Goal: Transaction & Acquisition: Purchase product/service

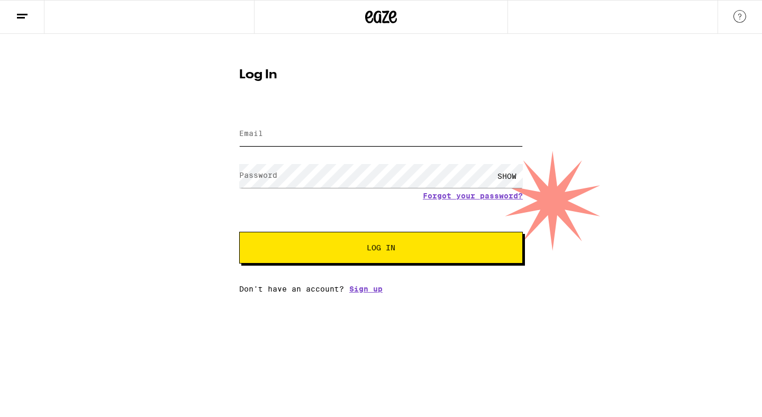
click at [323, 137] on input "Email" at bounding box center [381, 134] width 284 height 24
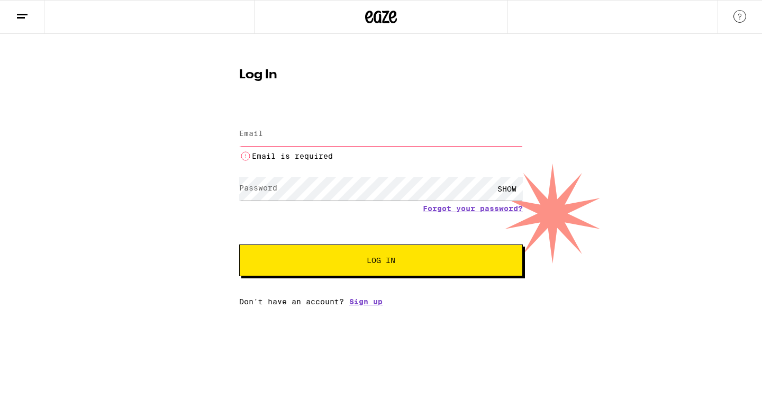
type input "[EMAIL_ADDRESS][DOMAIN_NAME]"
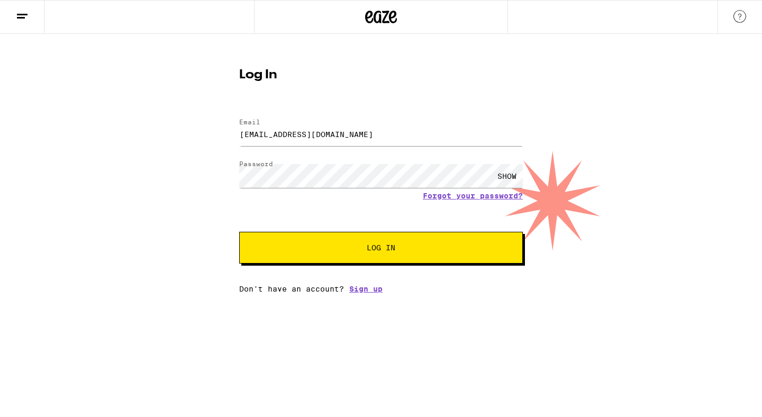
click at [400, 254] on button "Log In" at bounding box center [381, 248] width 284 height 32
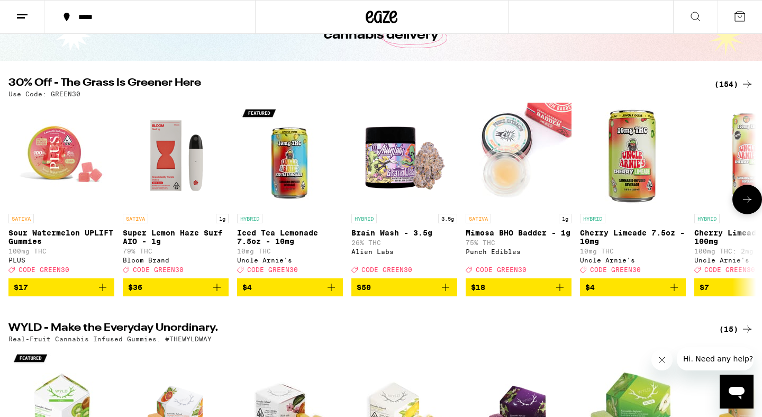
scroll to position [76, 0]
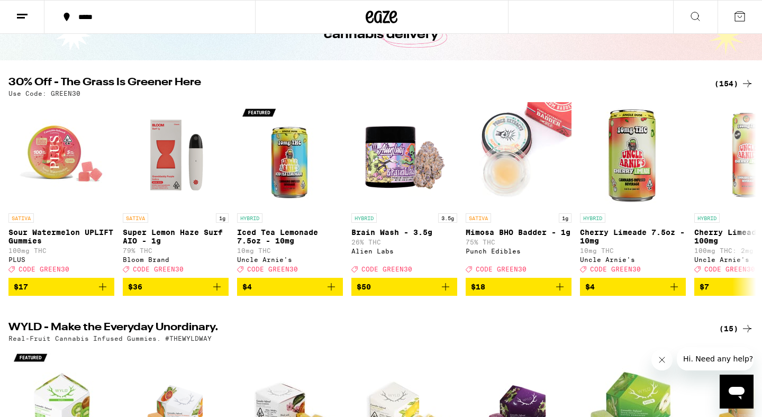
click at [735, 82] on div "(154)" at bounding box center [733, 83] width 39 height 13
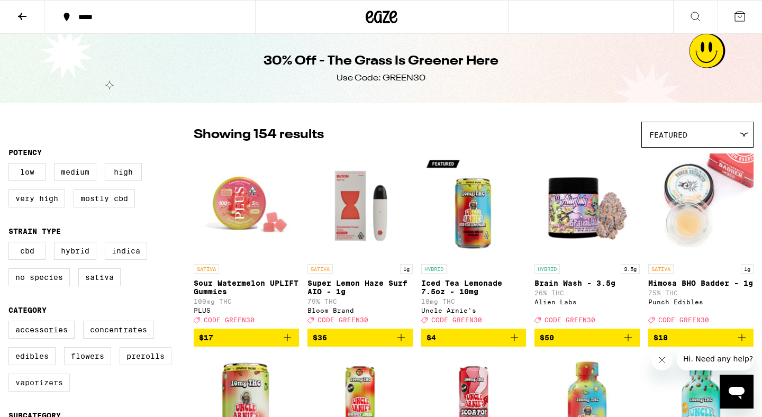
click at [41, 392] on label "Vaporizers" at bounding box center [38, 383] width 61 height 18
click at [11, 323] on input "Vaporizers" at bounding box center [11, 322] width 1 height 1
checkbox input "true"
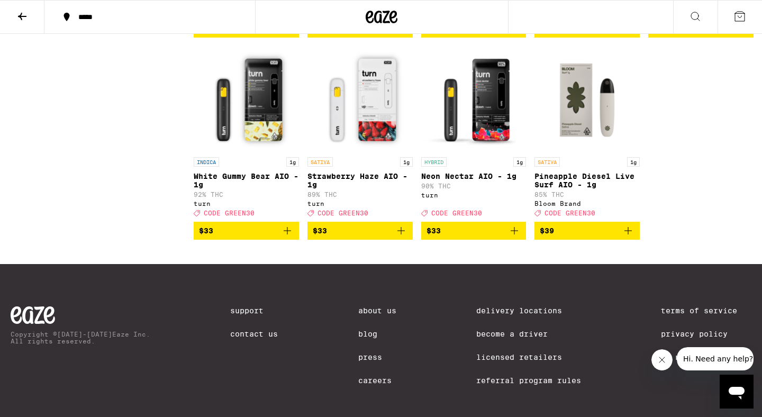
scroll to position [1718, 0]
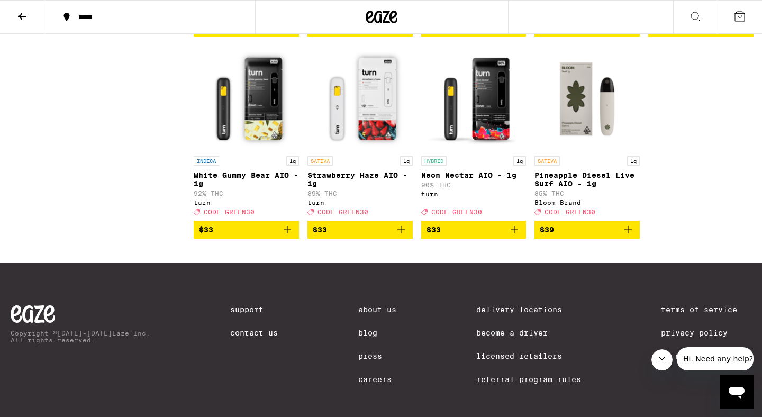
click at [400, 236] on icon "Add to bag" at bounding box center [401, 229] width 13 height 13
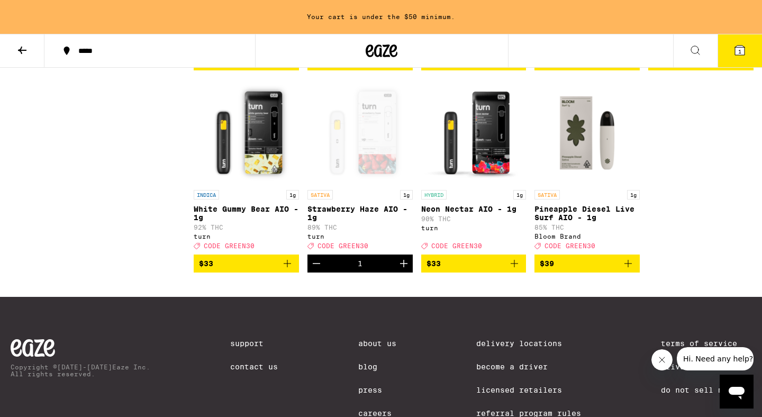
scroll to position [1752, 0]
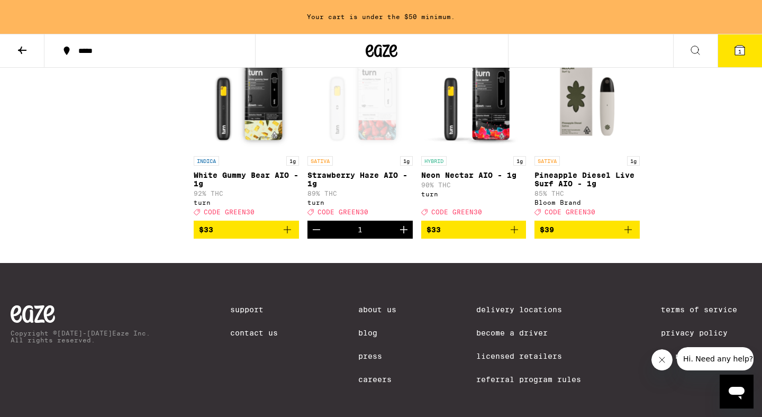
click at [403, 233] on icon "Increment" at bounding box center [403, 229] width 7 height 7
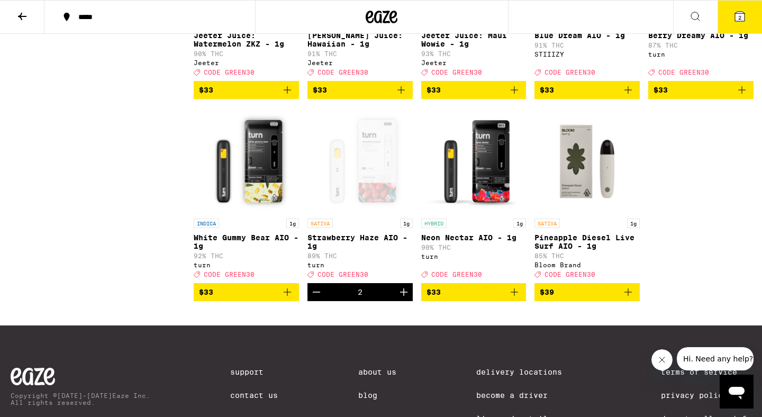
scroll to position [1653, 0]
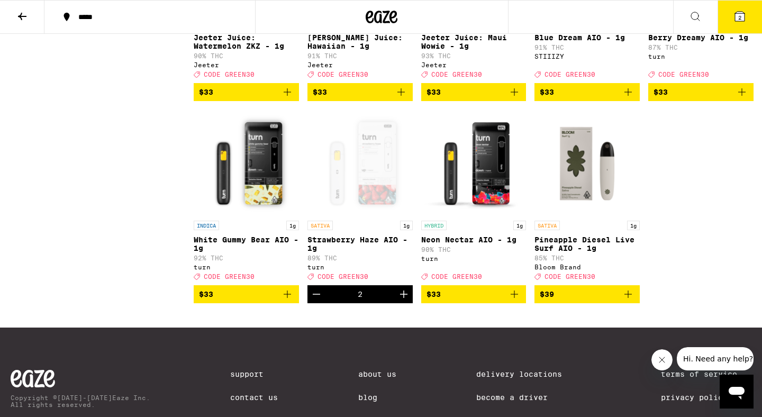
click at [518, 298] on icon "Add to bag" at bounding box center [514, 294] width 7 height 7
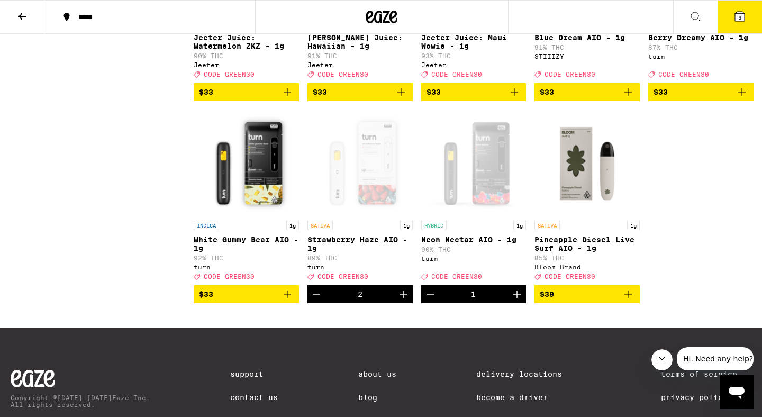
click at [736, 14] on icon at bounding box center [740, 17] width 10 height 10
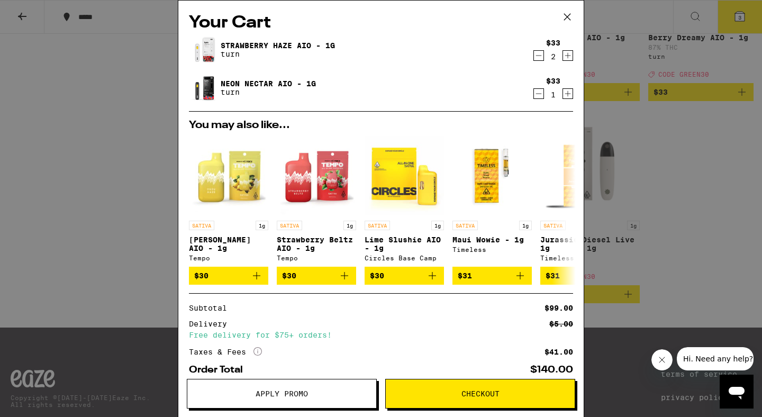
click at [291, 391] on span "Apply Promo" at bounding box center [282, 393] width 52 height 7
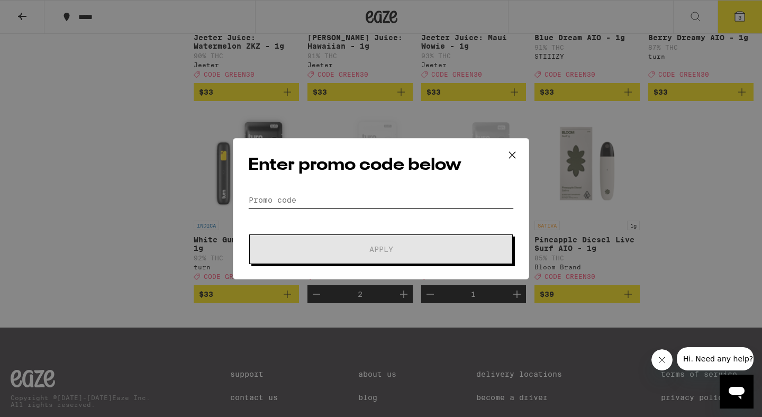
click at [331, 192] on input "Promo Code" at bounding box center [381, 200] width 266 height 16
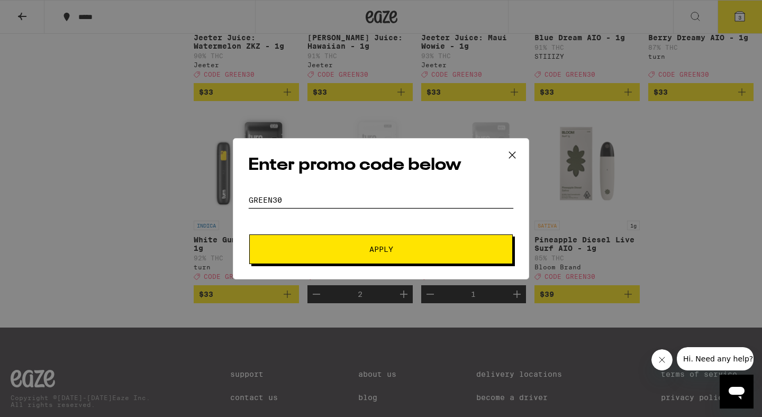
type input "green30"
click at [392, 246] on span "Apply" at bounding box center [381, 249] width 24 height 7
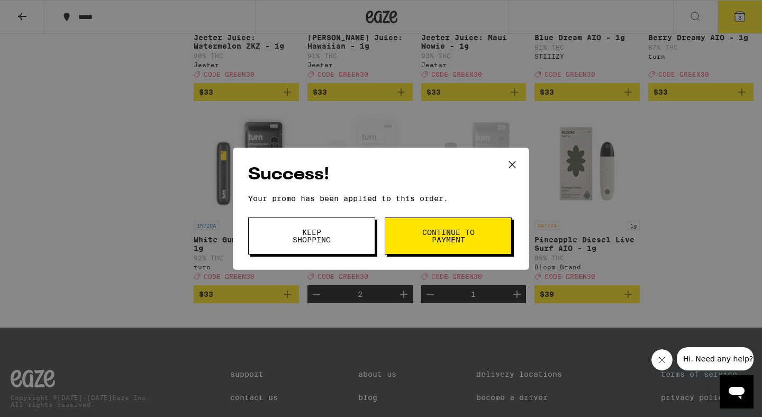
click at [428, 239] on span "Continue to payment" at bounding box center [448, 236] width 54 height 15
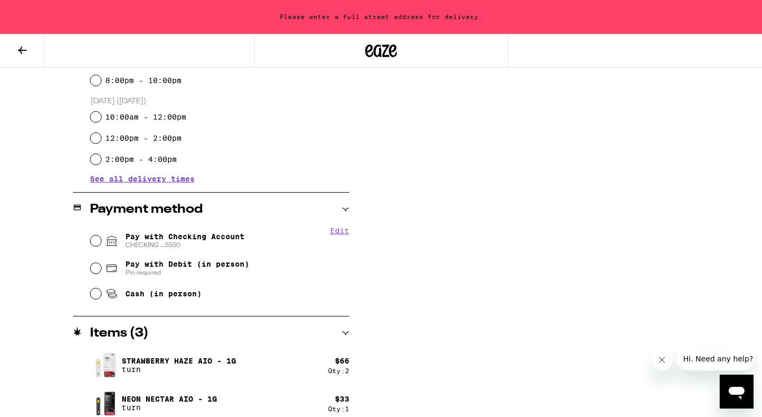
scroll to position [342, 0]
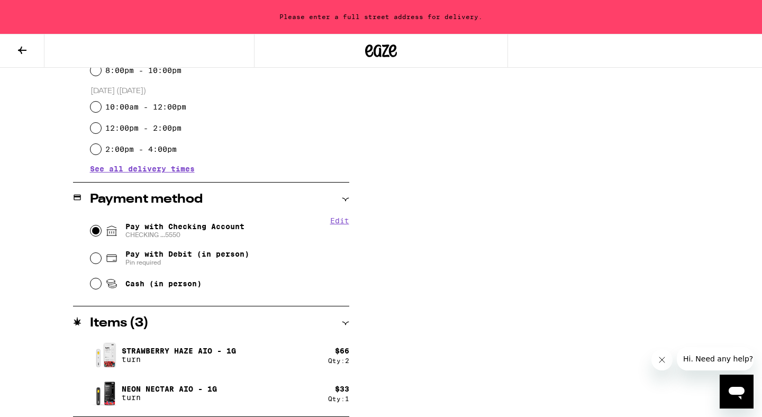
click at [94, 232] on input "Pay with Checking Account CHECKING ...5550" at bounding box center [95, 230] width 11 height 11
radio input "true"
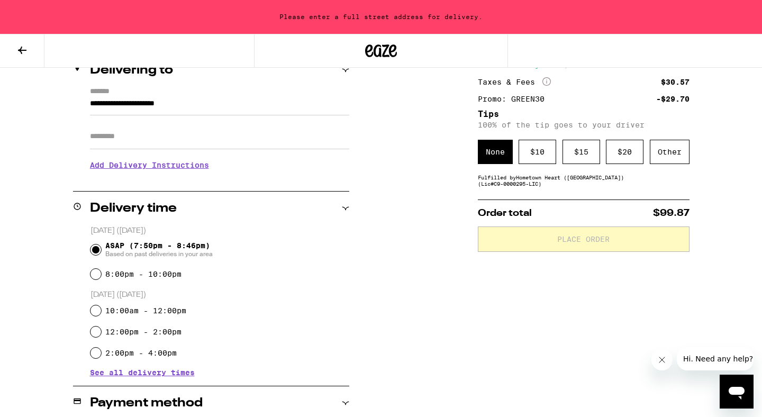
scroll to position [0, 0]
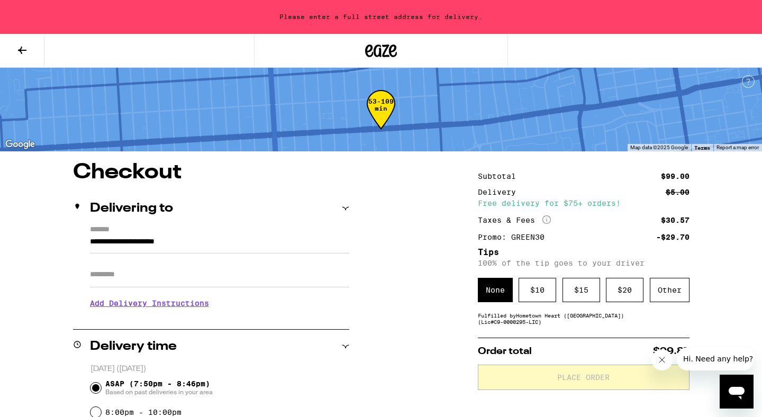
click at [185, 242] on input "**********" at bounding box center [219, 245] width 259 height 18
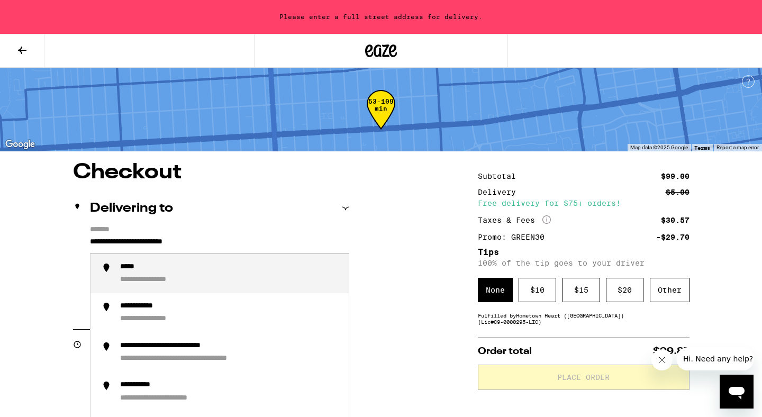
click at [202, 240] on input "**********" at bounding box center [219, 245] width 259 height 18
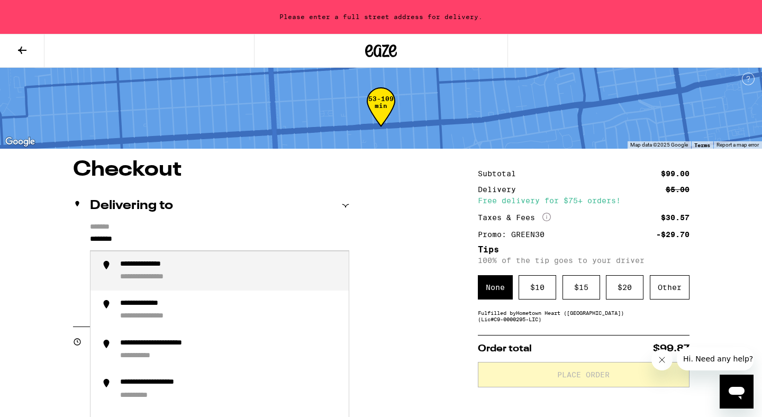
click at [212, 279] on div "**********" at bounding box center [230, 271] width 220 height 23
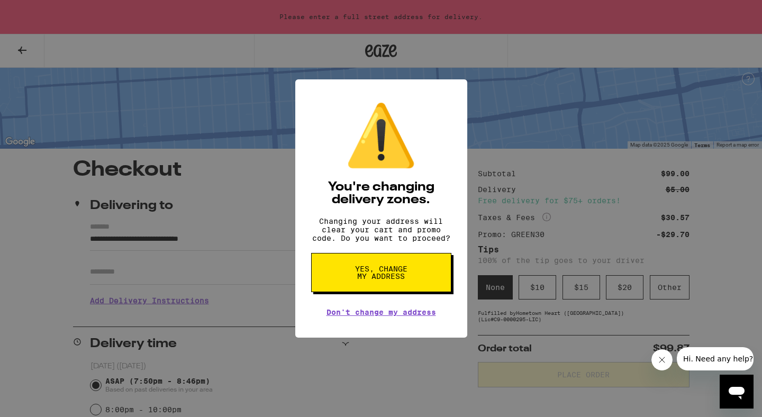
click at [361, 280] on span "Yes, change my address" at bounding box center [381, 272] width 55 height 15
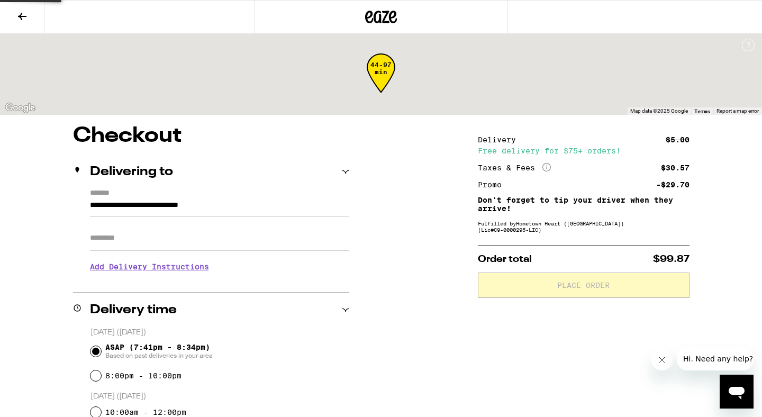
type input "**********"
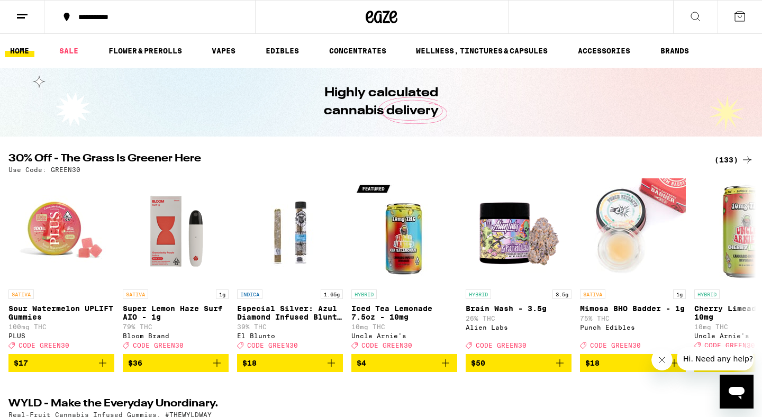
click at [24, 17] on line at bounding box center [21, 17] width 8 height 0
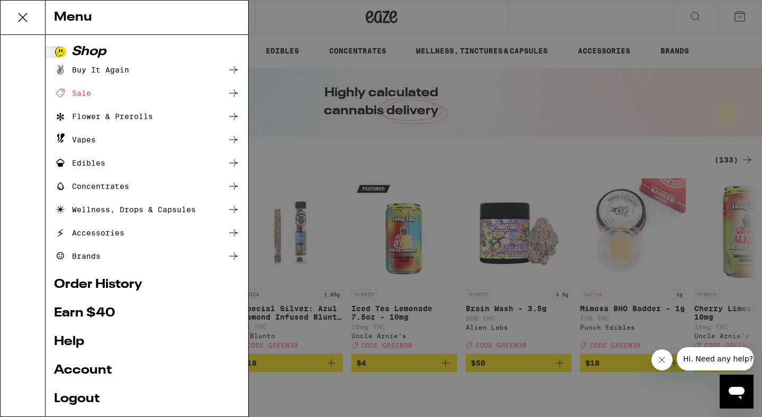
click at [126, 281] on link "Order History" at bounding box center [147, 284] width 186 height 13
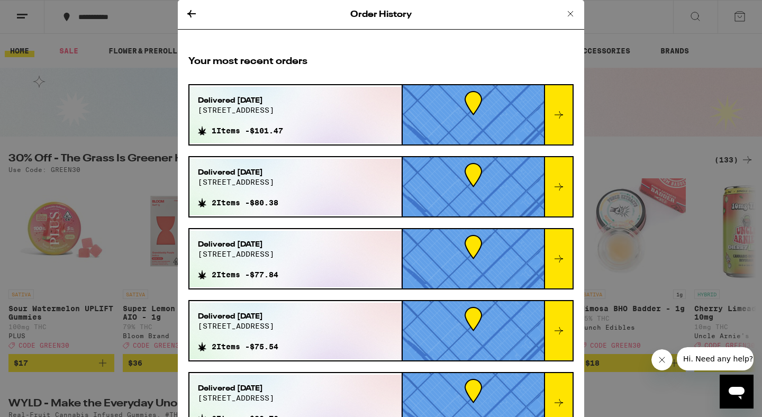
click at [191, 14] on icon at bounding box center [191, 13] width 13 height 13
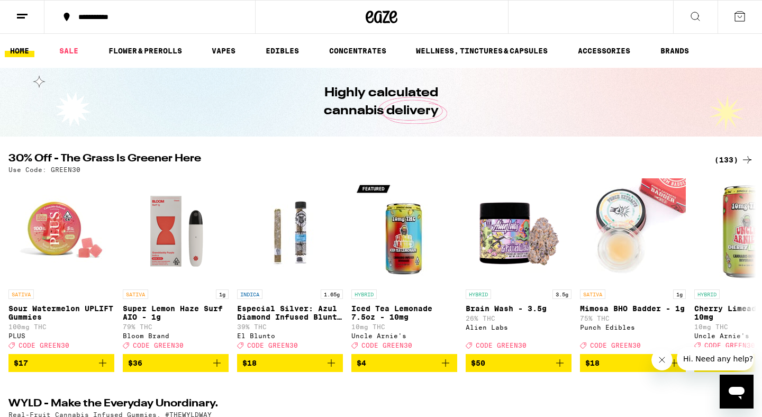
click at [139, 15] on div "**********" at bounding box center [156, 16] width 166 height 7
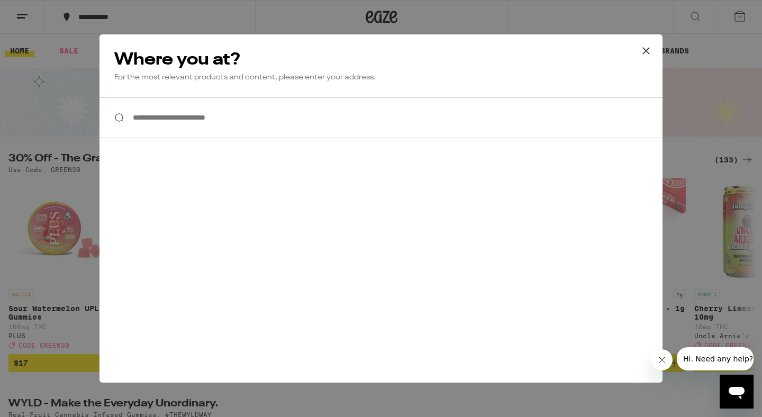
click at [228, 122] on input "**********" at bounding box center [380, 117] width 563 height 41
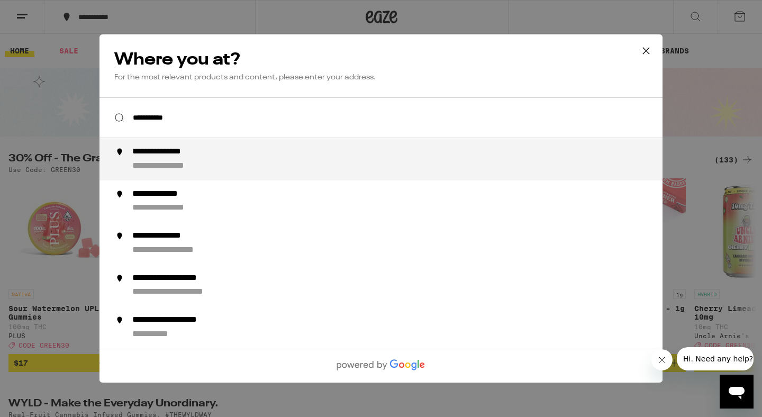
click at [215, 152] on div "**********" at bounding box center [402, 159] width 540 height 25
type input "**********"
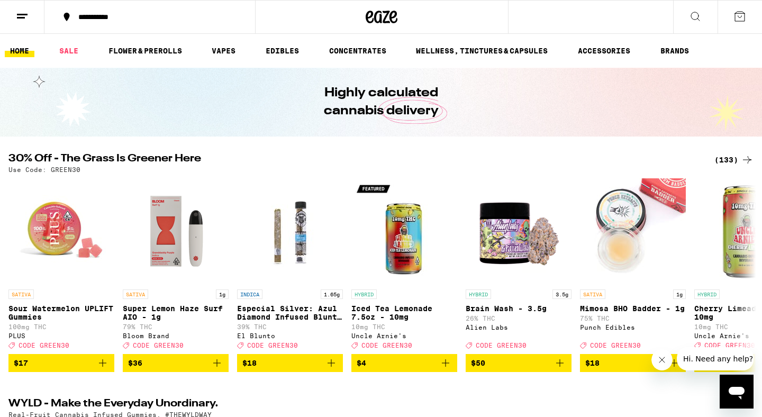
click at [731, 161] on div "(133)" at bounding box center [733, 159] width 39 height 13
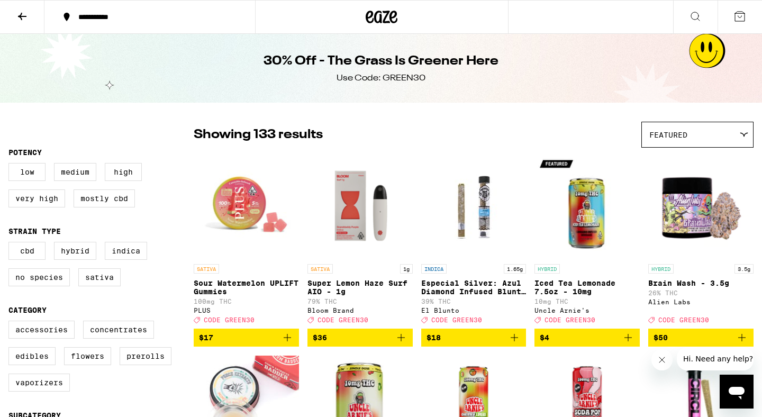
click at [741, 12] on icon at bounding box center [740, 16] width 13 height 13
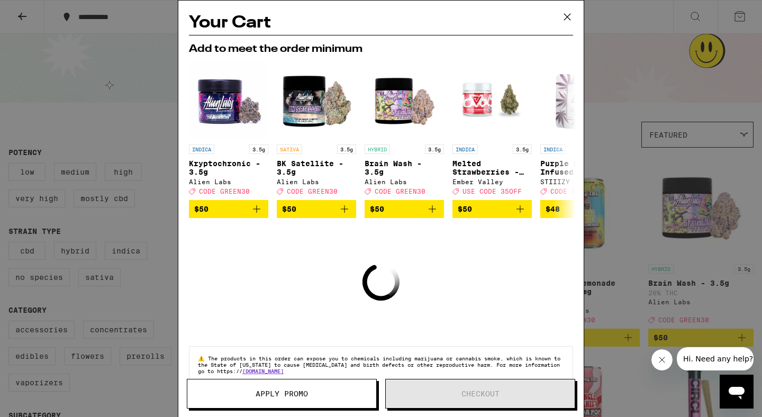
click at [568, 15] on icon at bounding box center [567, 17] width 6 height 6
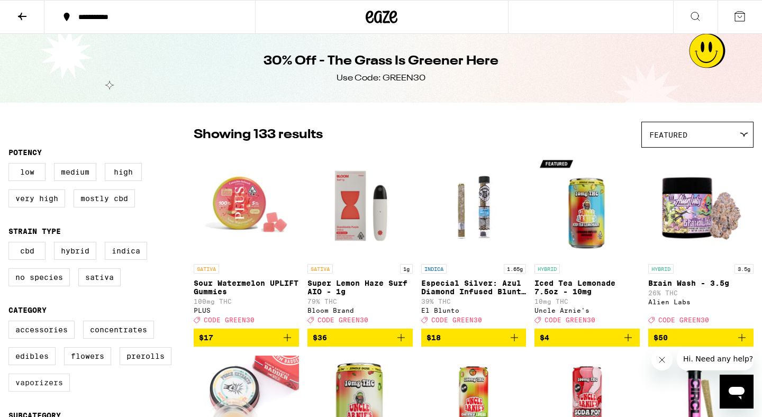
click at [50, 392] on label "Vaporizers" at bounding box center [38, 383] width 61 height 18
click at [11, 323] on input "Vaporizers" at bounding box center [11, 322] width 1 height 1
checkbox input "true"
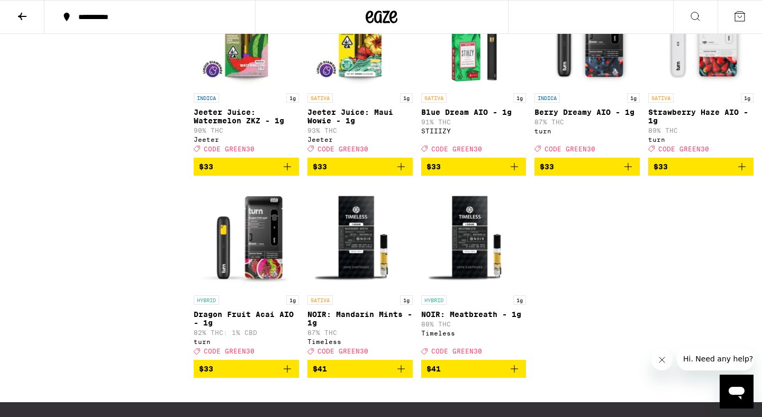
scroll to position [1369, 0]
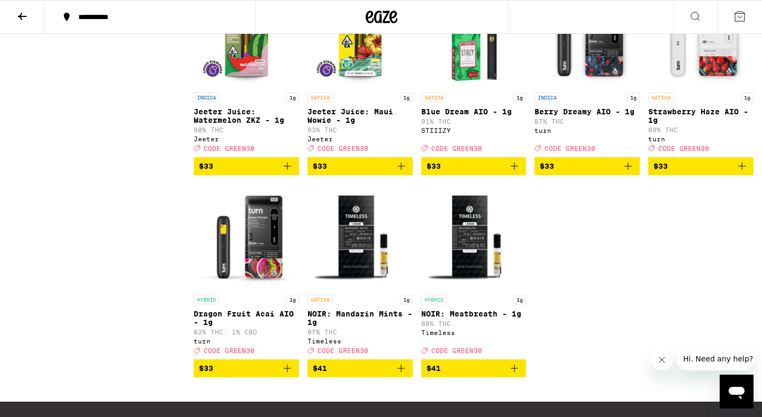
click at [744, 173] on icon "Add to bag" at bounding box center [742, 166] width 13 height 13
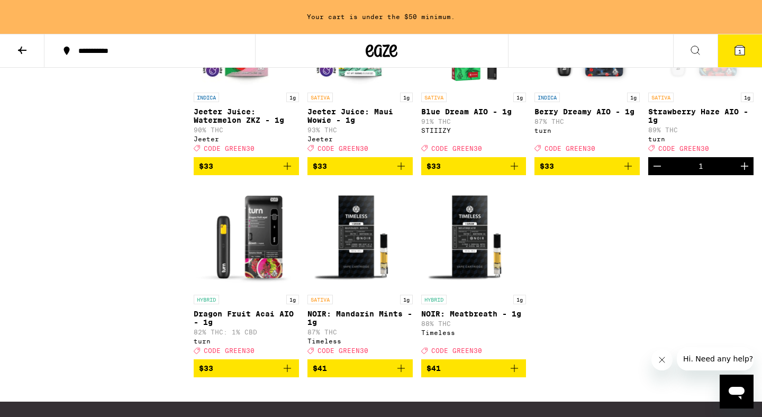
click at [745, 170] on icon "Increment" at bounding box center [744, 165] width 7 height 7
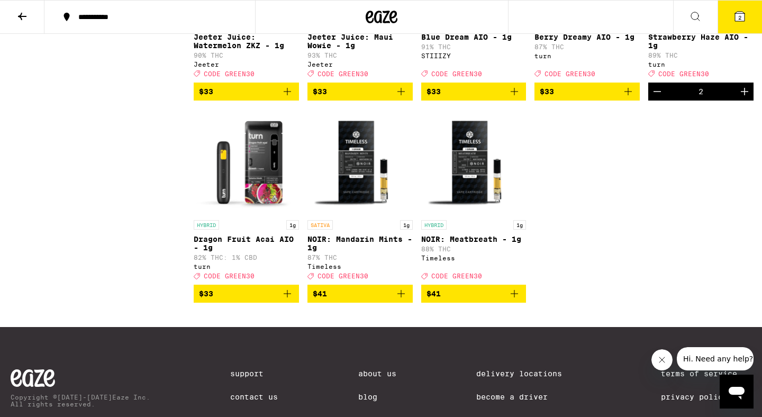
scroll to position [1442, 0]
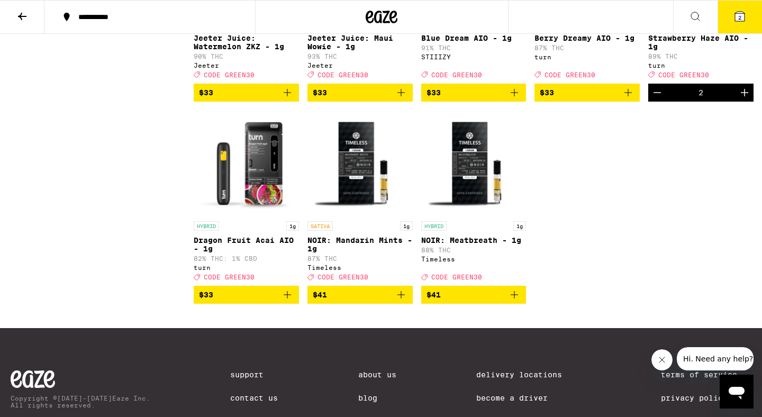
click at [288, 298] on icon "Add to bag" at bounding box center [287, 294] width 7 height 7
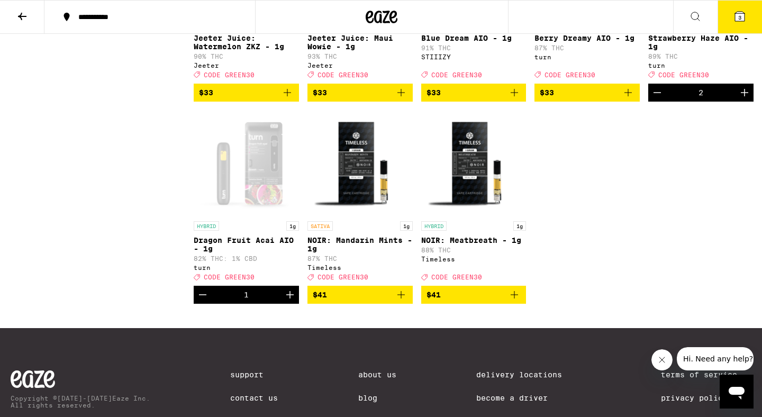
click at [739, 17] on span "3" at bounding box center [739, 17] width 3 height 6
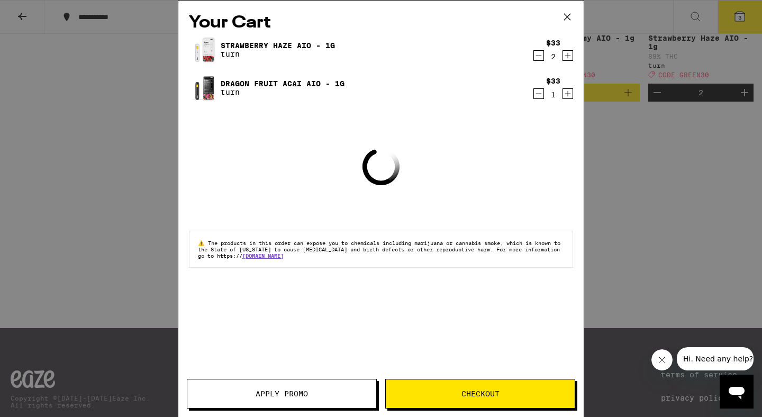
click at [324, 395] on span "Apply Promo" at bounding box center [281, 393] width 189 height 7
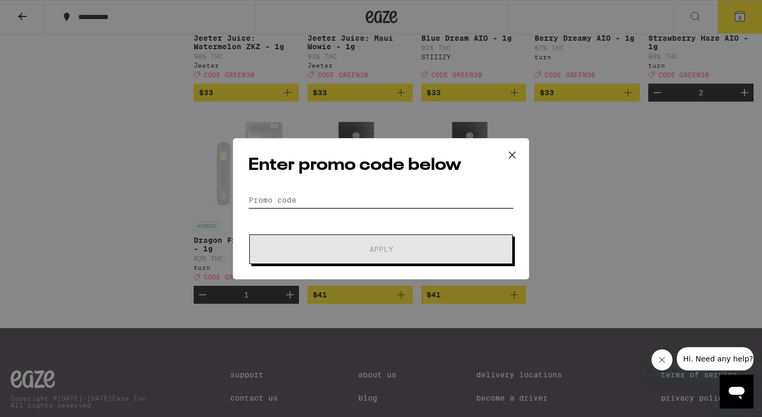
click at [347, 204] on input "Promo Code" at bounding box center [381, 200] width 266 height 16
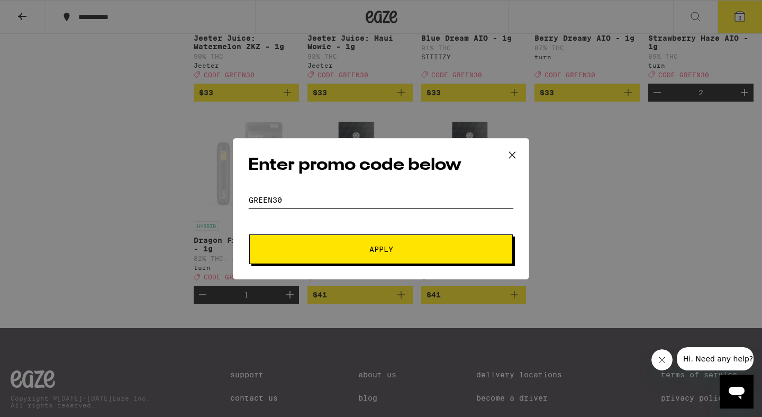
type input "green30"
click at [343, 252] on button "Apply" at bounding box center [381, 249] width 264 height 30
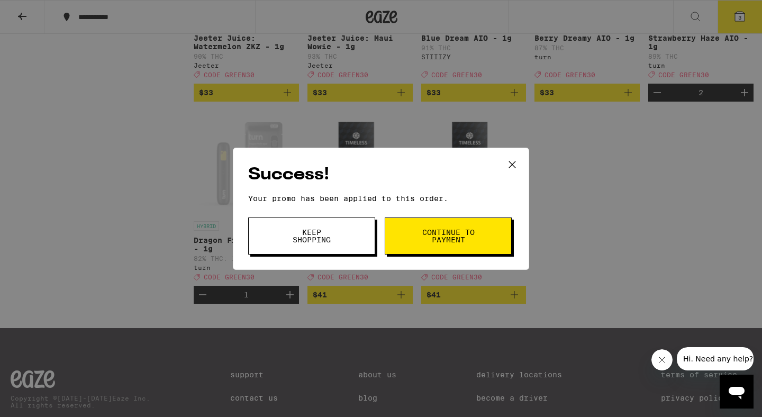
click at [448, 229] on span "Continue to payment" at bounding box center [448, 236] width 54 height 15
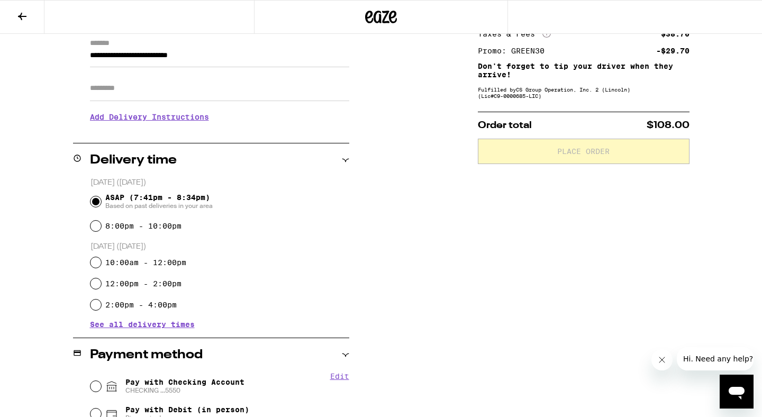
scroll to position [308, 0]
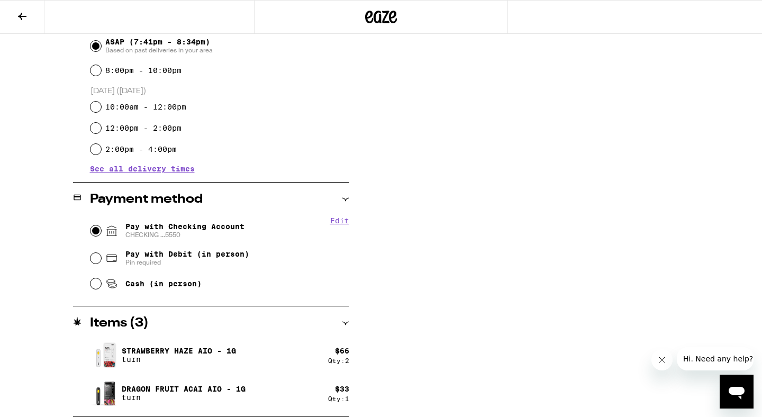
click at [93, 230] on input "Pay with Checking Account CHECKING ...5550" at bounding box center [95, 230] width 11 height 11
radio input "true"
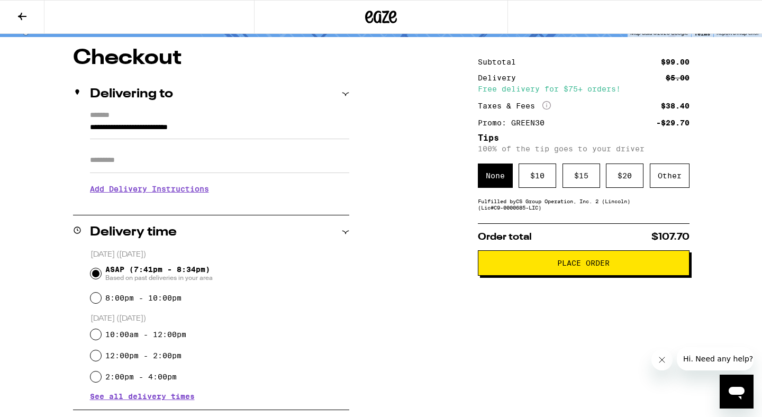
scroll to position [76, 0]
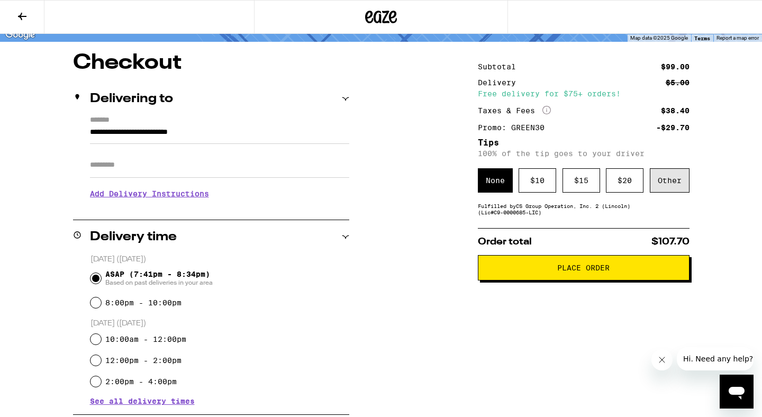
click at [667, 180] on div "Other" at bounding box center [670, 180] width 40 height 24
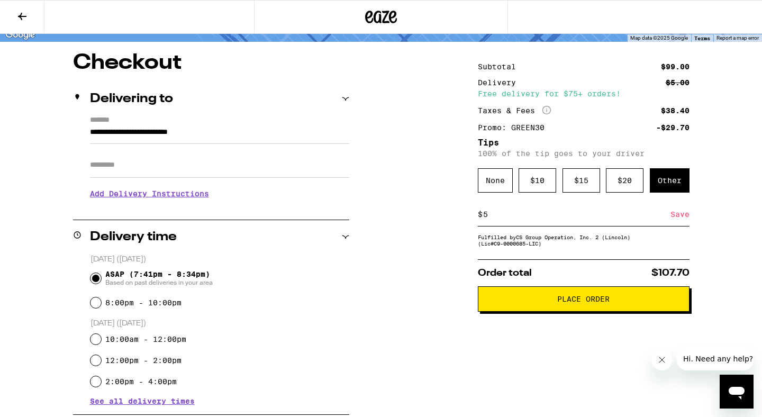
type input "5"
click at [682, 216] on div "Save" at bounding box center [680, 214] width 19 height 23
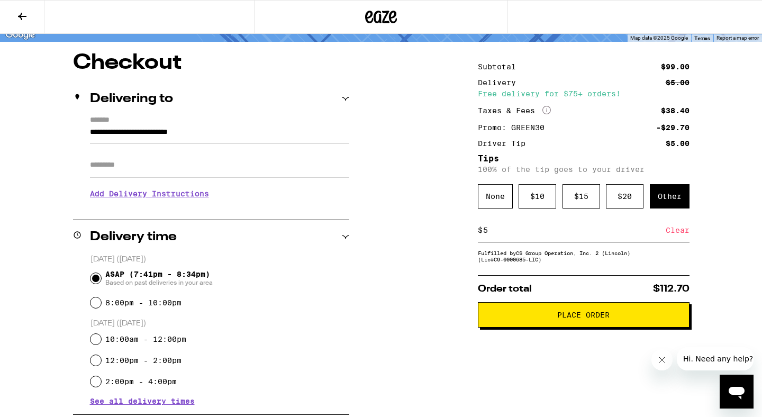
click at [600, 319] on span "Place Order" at bounding box center [583, 314] width 52 height 7
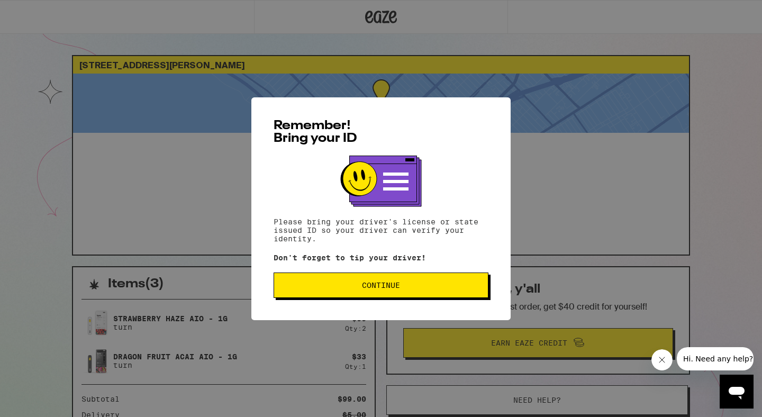
click at [408, 291] on button "Continue" at bounding box center [381, 285] width 215 height 25
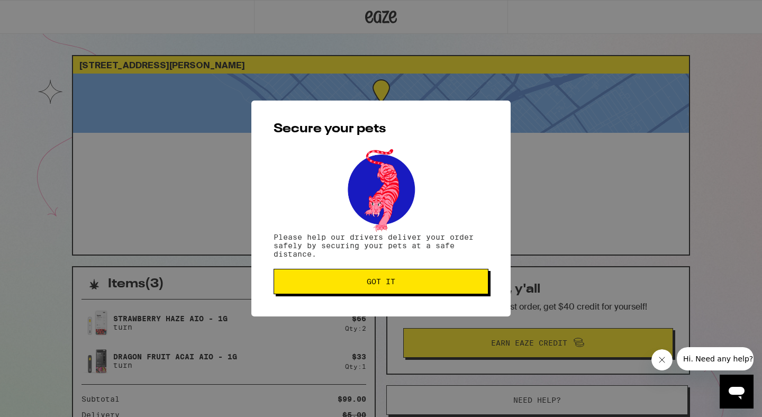
click at [408, 291] on button "Got it" at bounding box center [381, 281] width 215 height 25
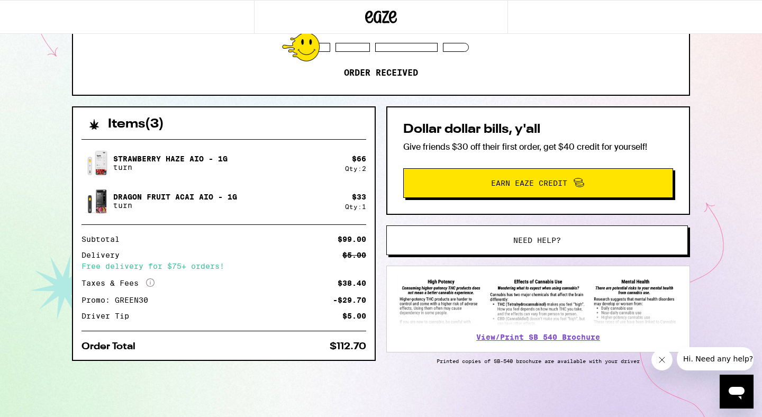
scroll to position [162, 0]
